Goal: Understand process/instructions: Learn how to perform a task or action

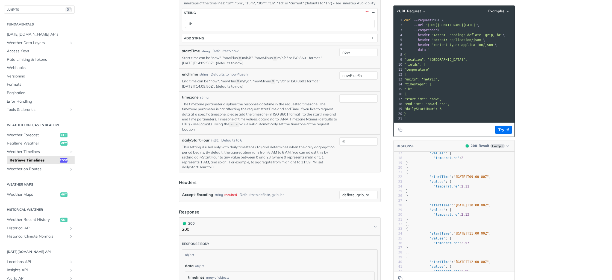
scroll to position [77, 0]
click at [40, 134] on span "Weather Forecast" at bounding box center [33, 134] width 52 height 5
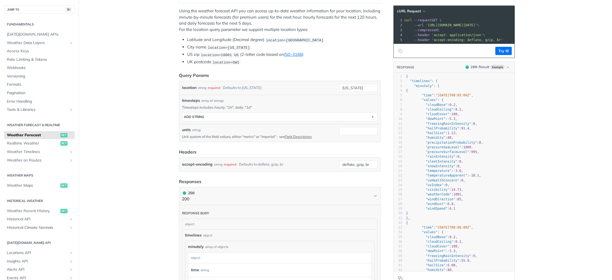
scroll to position [109, 0]
click at [137, 142] on main "JUMP TO ⌘/ Fundamentals Tomorrow.io APIs Weather Data Layers Core Probabilistic…" at bounding box center [306, 258] width 612 height 677
click at [471, 135] on pre ""humidity" : 88 ," at bounding box center [460, 137] width 110 height 5
type textarea "6.8"
drag, startPoint x: 448, startPoint y: 205, endPoint x: 476, endPoint y: 160, distance: 52.9
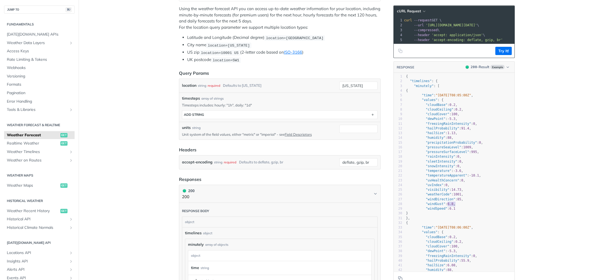
click at [456, 204] on span ""windGust" : 6.8 ," at bounding box center [430, 204] width 49 height 4
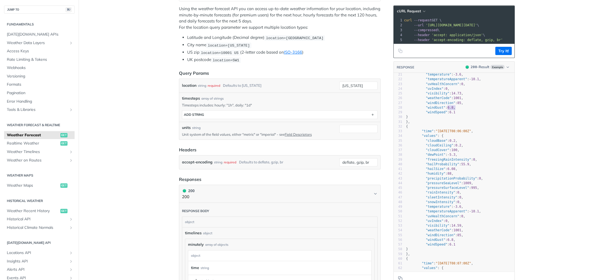
scroll to position [93, 0]
click at [46, 150] on span "Weather Timelines" at bounding box center [37, 151] width 61 height 5
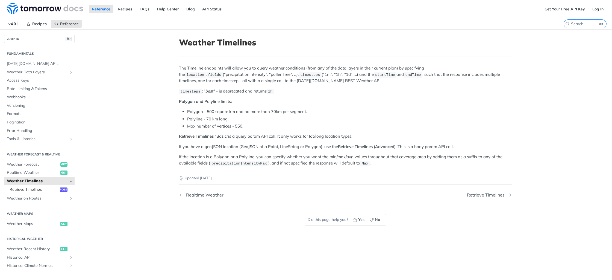
click at [51, 192] on link "Retrieve Timelines post" at bounding box center [41, 189] width 68 height 8
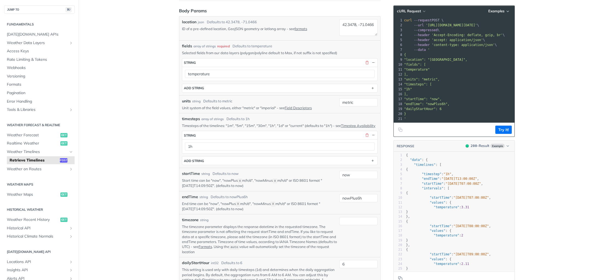
scroll to position [110, 0]
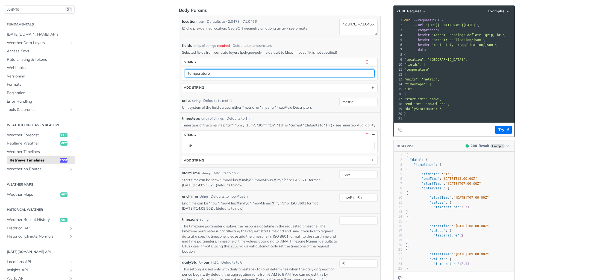
click at [284, 74] on input "temperature" at bounding box center [280, 73] width 190 height 8
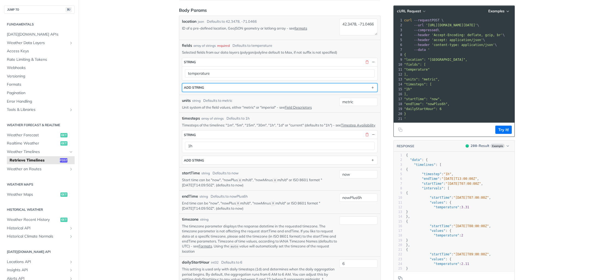
click at [268, 85] on button "ADD string" at bounding box center [279, 87] width 195 height 8
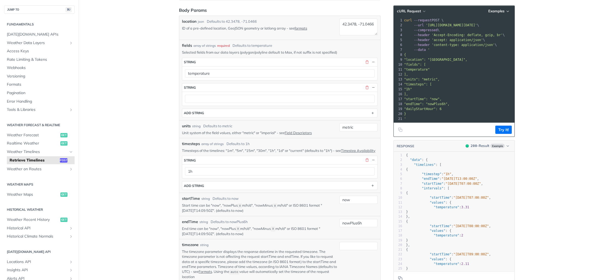
click at [259, 94] on div at bounding box center [279, 99] width 195 height 14
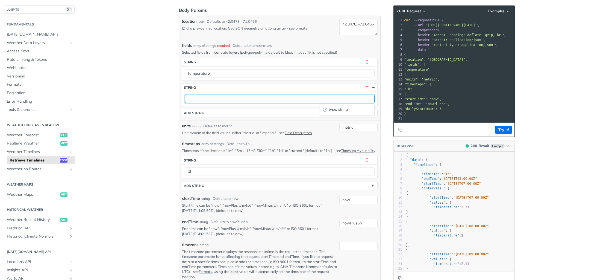
click at [244, 99] on input "text" at bounding box center [280, 99] width 190 height 8
paste input "windSpeedMeters80"
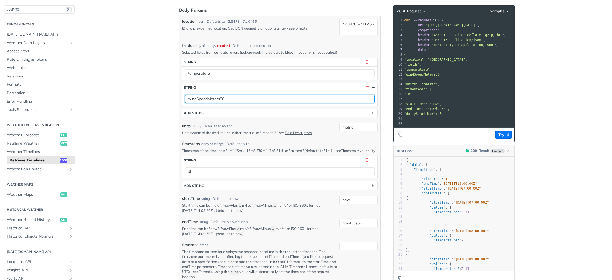
type input "windSpeedMeters80"
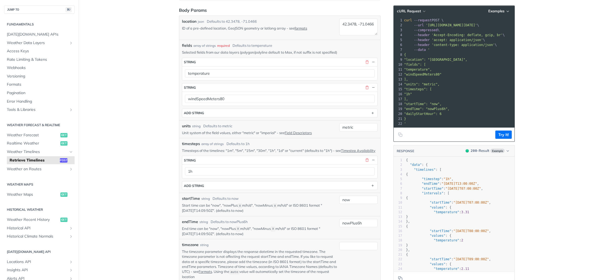
click at [135, 109] on main "JUMP TO ⌘/ Fundamentals Tomorrow.io APIs Weather Data Layers Core Probabilistic…" at bounding box center [306, 275] width 612 height 712
drag, startPoint x: 509, startPoint y: 132, endPoint x: 518, endPoint y: 129, distance: 9.2
click at [509, 132] on button "Try It!" at bounding box center [503, 134] width 16 height 8
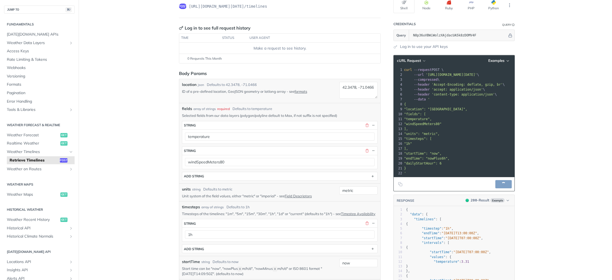
scroll to position [46, 0]
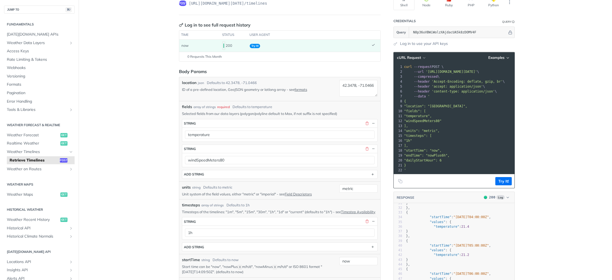
scroll to position [49, 0]
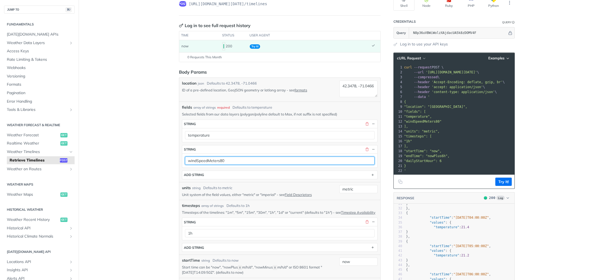
click at [269, 162] on input "windSpeedMeters80" at bounding box center [280, 160] width 190 height 8
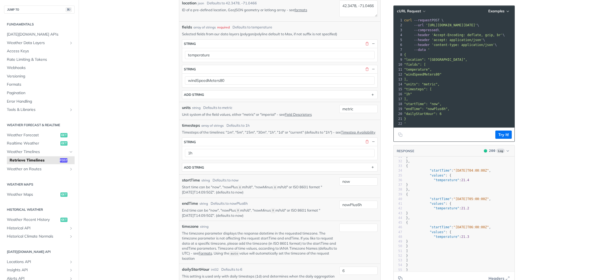
scroll to position [129, 0]
drag, startPoint x: 29, startPoint y: 134, endPoint x: 36, endPoint y: 136, distance: 7.3
click at [29, 134] on span "Weather Forecast" at bounding box center [33, 134] width 52 height 5
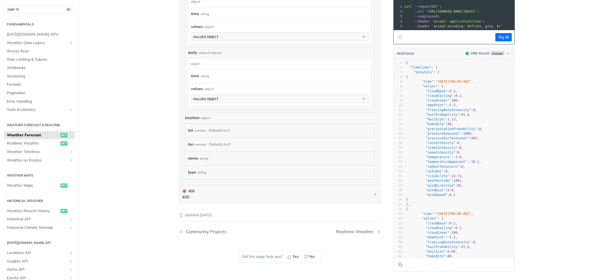
scroll to position [424, 0]
click at [442, 192] on pre ""windGust" : 6.8 ," at bounding box center [460, 191] width 110 height 5
type textarea "windGust"
click at [442, 192] on pre ""windGust" : 6.8 ," at bounding box center [460, 191] width 110 height 5
click at [445, 194] on span ""windSpeed"" at bounding box center [437, 196] width 22 height 4
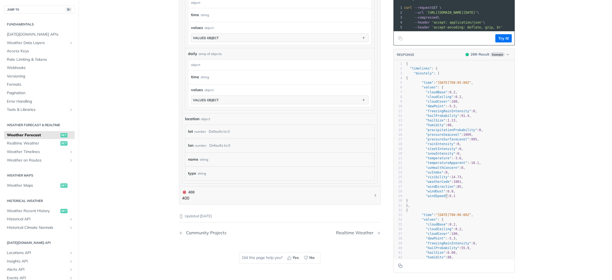
type textarea "windSpeed"
click at [445, 194] on span ""windSpeed"" at bounding box center [437, 196] width 22 height 4
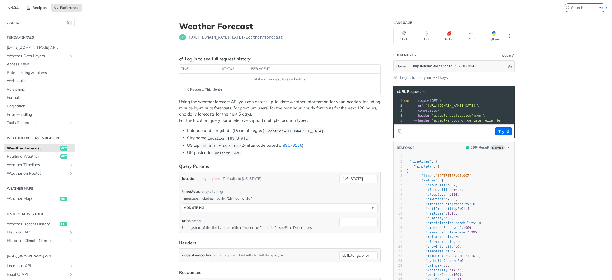
scroll to position [16, 0]
drag, startPoint x: 293, startPoint y: 130, endPoint x: 270, endPoint y: 129, distance: 22.4
click at [277, 129] on span "location=[GEOGRAPHIC_DATA]" at bounding box center [295, 131] width 58 height 4
click at [270, 129] on span "location=[GEOGRAPHIC_DATA]" at bounding box center [295, 131] width 58 height 4
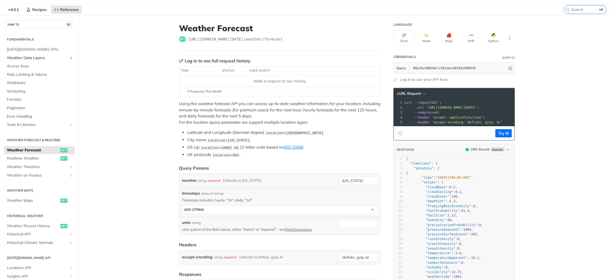
click at [73, 57] on icon "Show subpages for Weather Data Layers" at bounding box center [71, 58] width 4 height 4
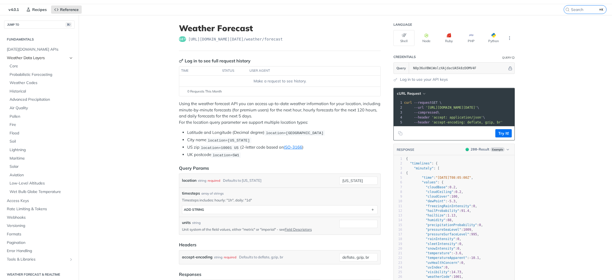
click at [70, 57] on icon "Hide subpages for Weather Data Layers" at bounding box center [71, 58] width 4 height 4
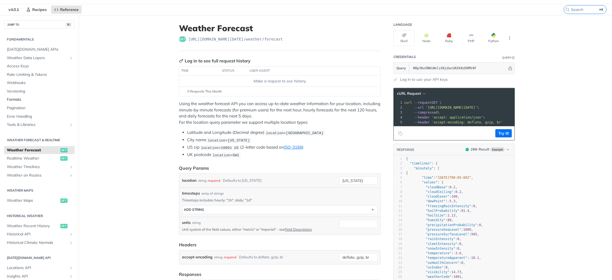
scroll to position [83, 0]
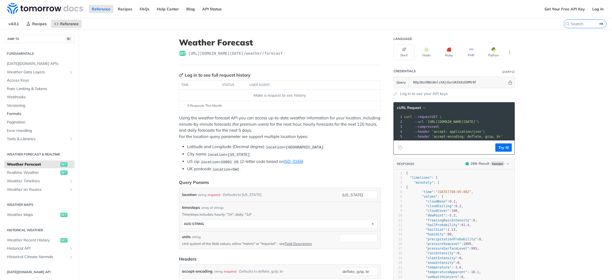
click at [28, 111] on span "Formats" at bounding box center [40, 113] width 66 height 5
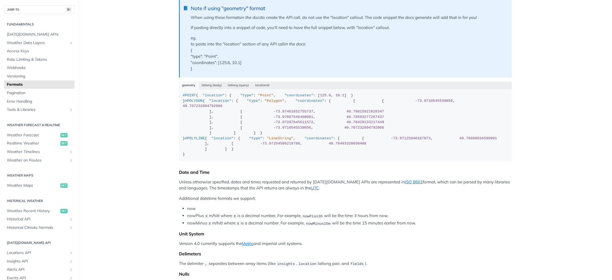
scroll to position [143, 0]
click at [213, 84] on button "latlong (body)" at bounding box center [212, 86] width 27 height 8
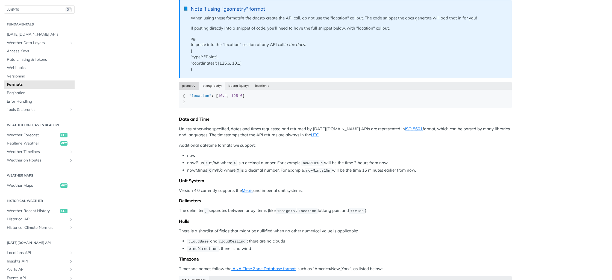
click at [192, 85] on button "geometry" at bounding box center [189, 86] width 20 height 8
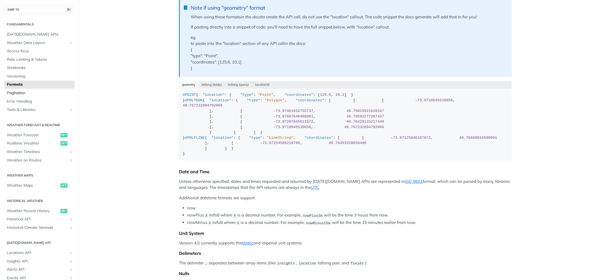
scroll to position [0, 0]
